Goal: Register for event/course

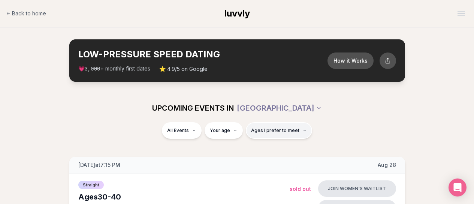
click at [272, 126] on button "Ages I prefer to meet" at bounding box center [279, 130] width 66 height 16
click at [276, 128] on span "Ages I prefer to meet" at bounding box center [275, 130] width 48 height 6
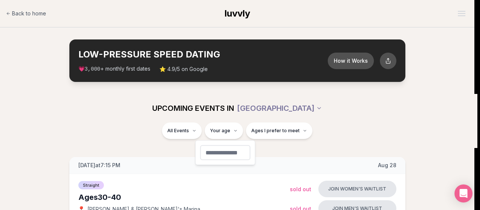
type input "**"
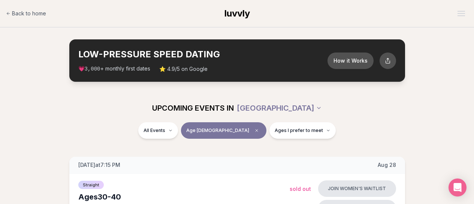
click at [359, 115] on div "UPCOMING EVENTS IN [GEOGRAPHIC_DATA]" at bounding box center [237, 108] width 420 height 16
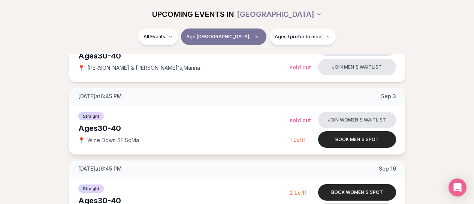
scroll to position [75, 0]
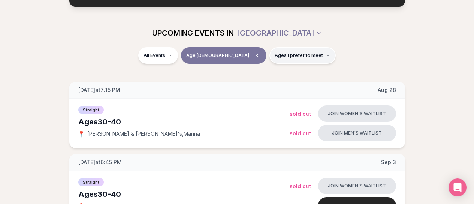
click at [283, 58] on span "Ages I prefer to meet" at bounding box center [299, 55] width 48 height 6
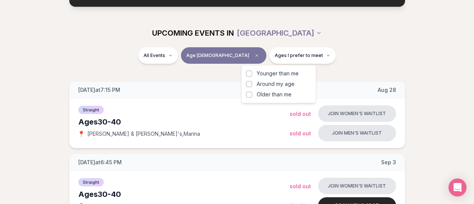
click at [248, 84] on button "Around my age" at bounding box center [249, 84] width 6 height 6
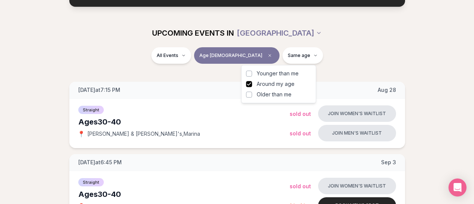
click at [250, 73] on button "Younger than me" at bounding box center [249, 73] width 6 height 6
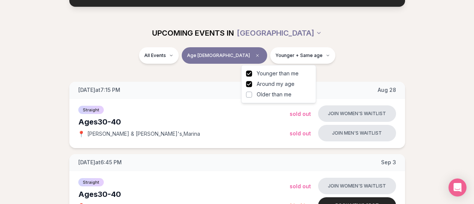
click at [358, 55] on div "All Events Age [DEMOGRAPHIC_DATA] Younger + Same age" at bounding box center [237, 56] width 420 height 19
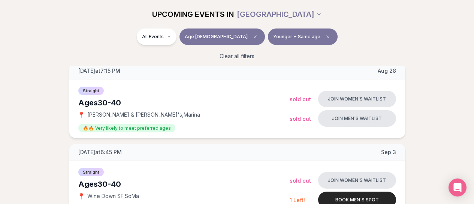
scroll to position [75, 0]
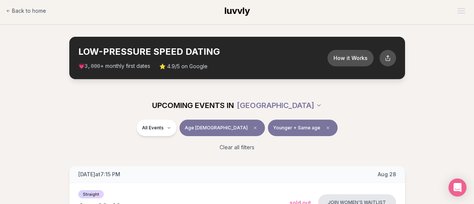
scroll to position [0, 0]
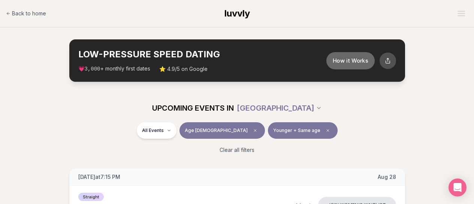
click at [338, 54] on button "How it Works" at bounding box center [350, 60] width 48 height 17
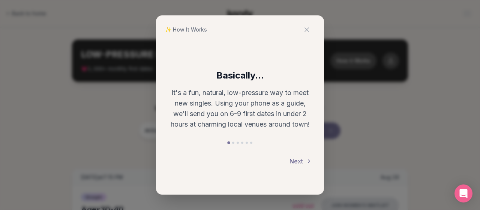
click at [301, 159] on button "Next" at bounding box center [300, 161] width 22 height 16
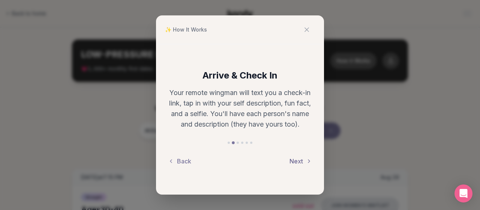
click at [301, 159] on button "Next" at bounding box center [300, 161] width 22 height 16
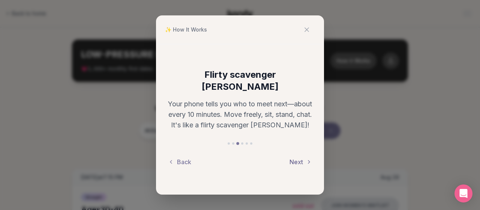
click at [301, 155] on button "Next" at bounding box center [300, 161] width 22 height 16
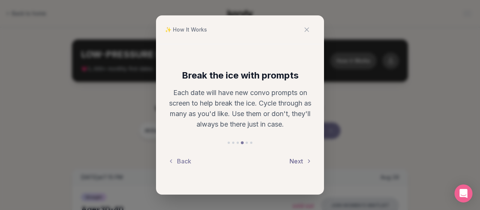
click at [301, 157] on button "Next" at bounding box center [300, 161] width 22 height 16
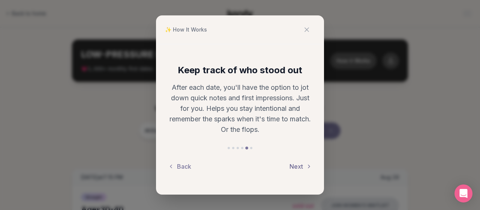
click at [296, 162] on button "Next" at bounding box center [300, 166] width 22 height 16
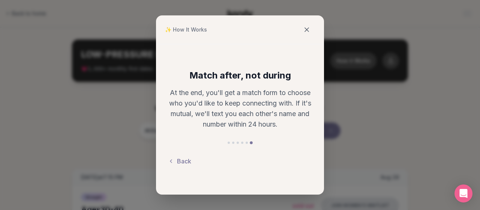
click at [307, 31] on icon at bounding box center [307, 30] width 4 height 4
